Goal: Information Seeking & Learning: Check status

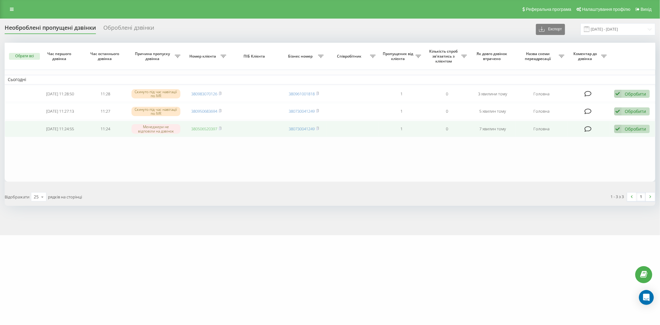
click at [204, 128] on link "380506520397" at bounding box center [204, 129] width 26 height 6
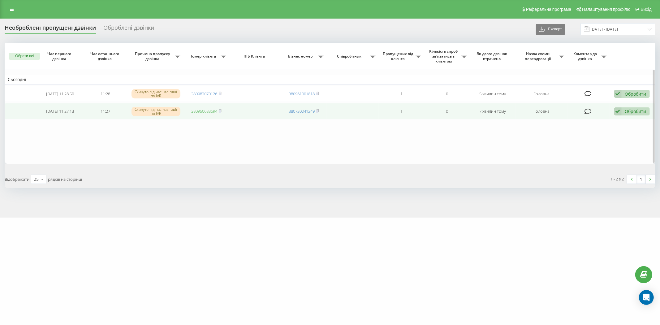
click at [194, 111] on link "380950683694" at bounding box center [204, 111] width 26 height 6
click at [202, 111] on link "380950683694" at bounding box center [204, 111] width 26 height 6
